Goal: Information Seeking & Learning: Learn about a topic

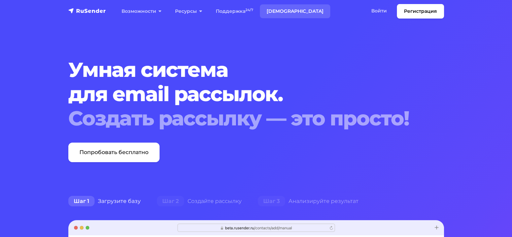
click at [276, 10] on link "[DEMOGRAPHIC_DATA]" at bounding box center [295, 11] width 70 height 14
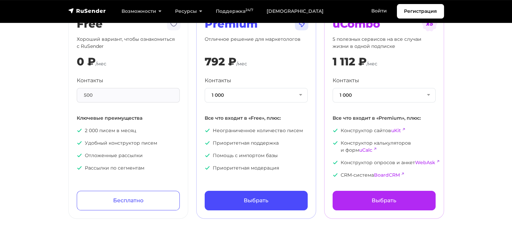
scroll to position [34, 0]
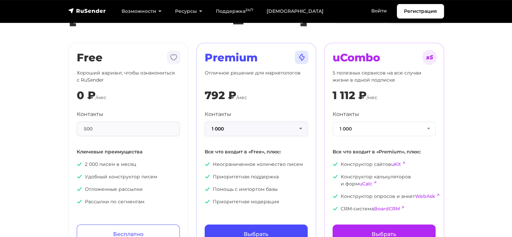
click at [302, 129] on button "1 000" at bounding box center [256, 128] width 103 height 14
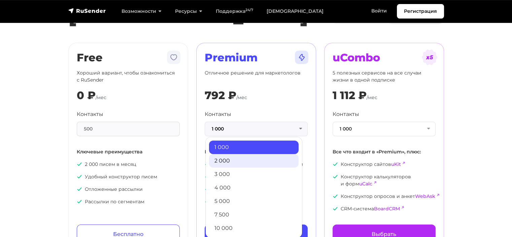
click at [243, 157] on link "2 000" at bounding box center [253, 160] width 89 height 13
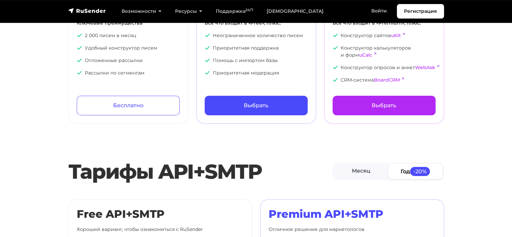
scroll to position [168, 0]
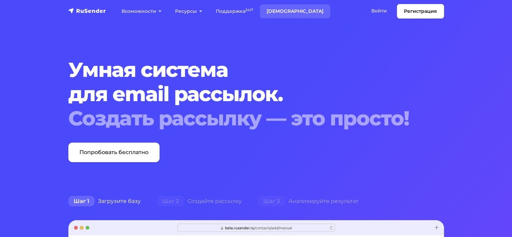
click at [281, 10] on link "[DEMOGRAPHIC_DATA]" at bounding box center [295, 11] width 70 height 14
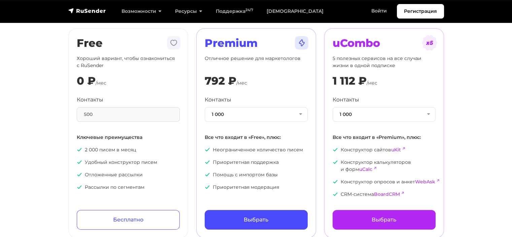
scroll to position [67, 0]
